Goal: Connect with others: Connect with others

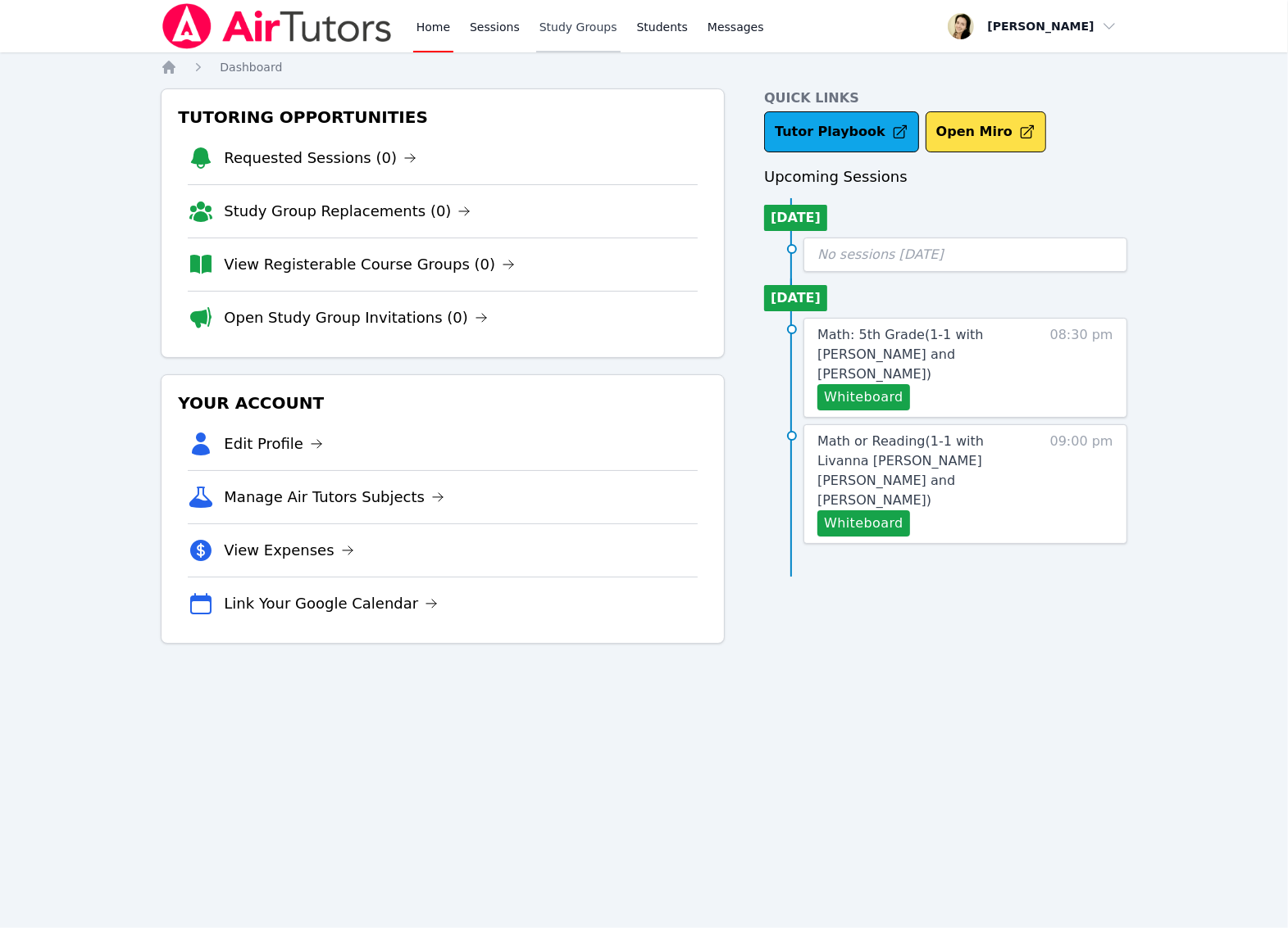
click at [576, 25] on link "Study Groups" at bounding box center [578, 26] width 84 height 53
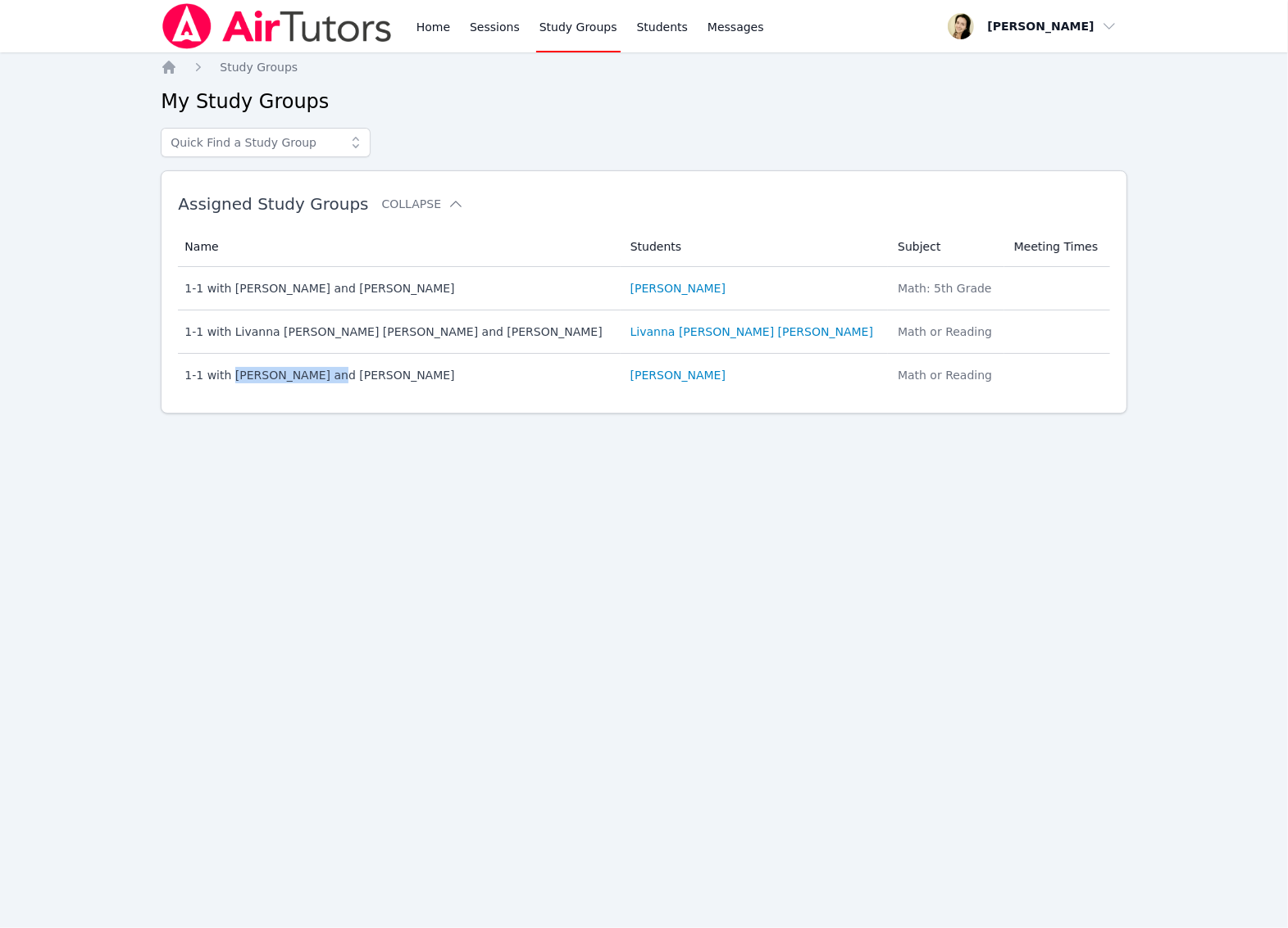
drag, startPoint x: 325, startPoint y: 377, endPoint x: 254, endPoint y: 366, distance: 71.8
click at [226, 384] on div "1-1 with [PERSON_NAME] and [PERSON_NAME]" at bounding box center [397, 375] width 426 height 17
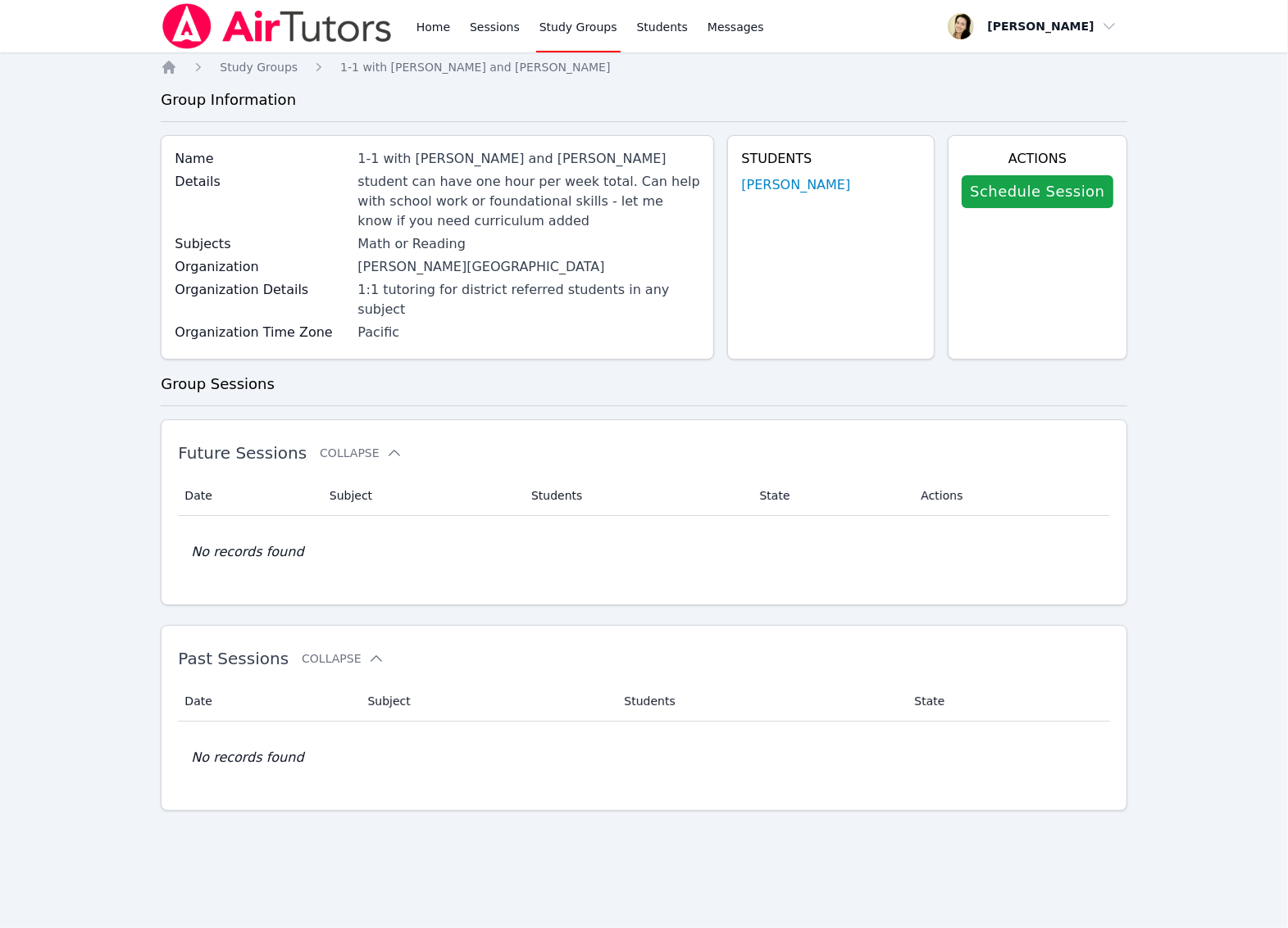
drag, startPoint x: 866, startPoint y: 194, endPoint x: 733, endPoint y: 191, distance: 133.0
click at [733, 189] on div "Name 1-1 with [PERSON_NAME] and [PERSON_NAME] Details student can have one hour…" at bounding box center [643, 254] width 965 height 237
copy link "[PERSON_NAME]"
